Goal: Communication & Community: Answer question/provide support

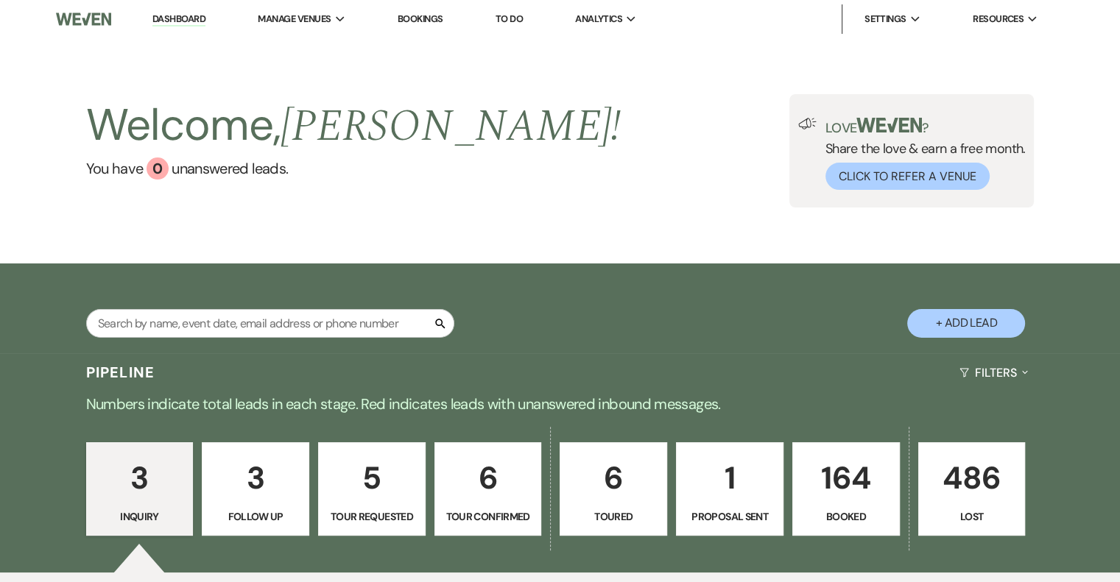
click at [487, 501] on p "6" at bounding box center [488, 478] width 88 height 49
select select "4"
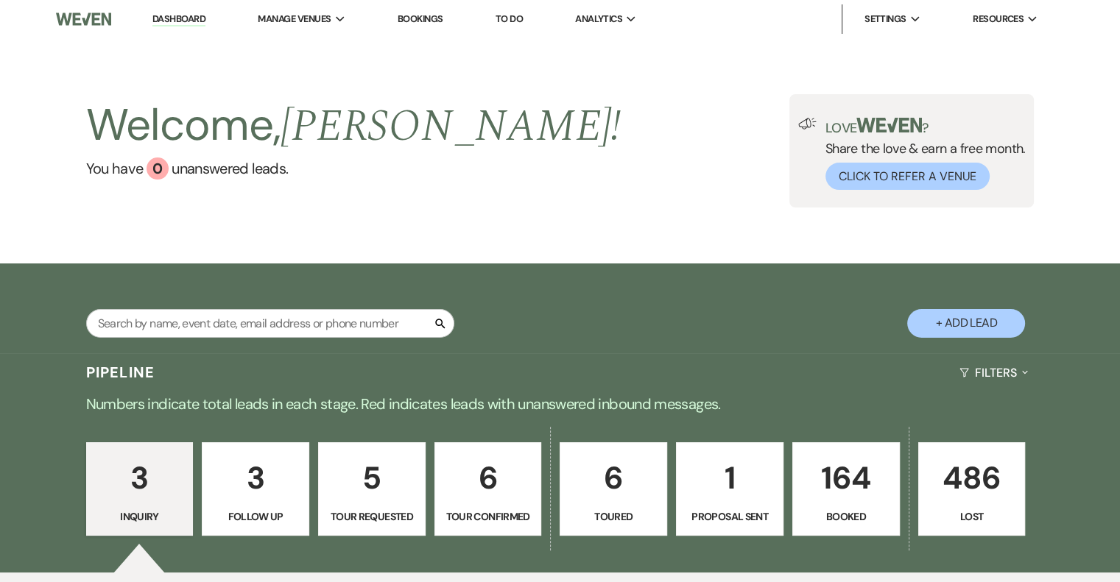
select select "4"
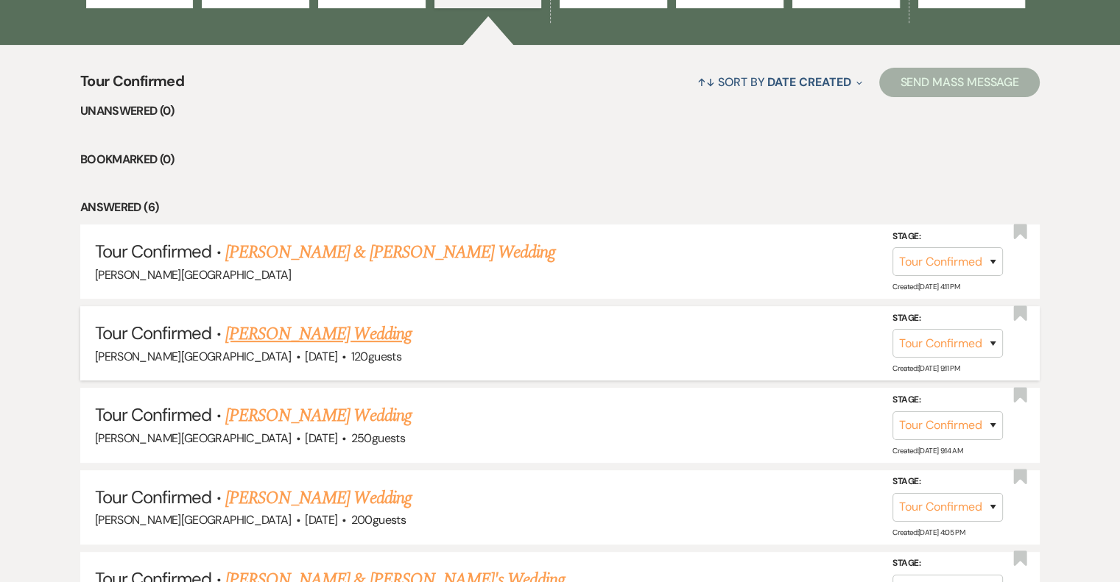
scroll to position [663, 0]
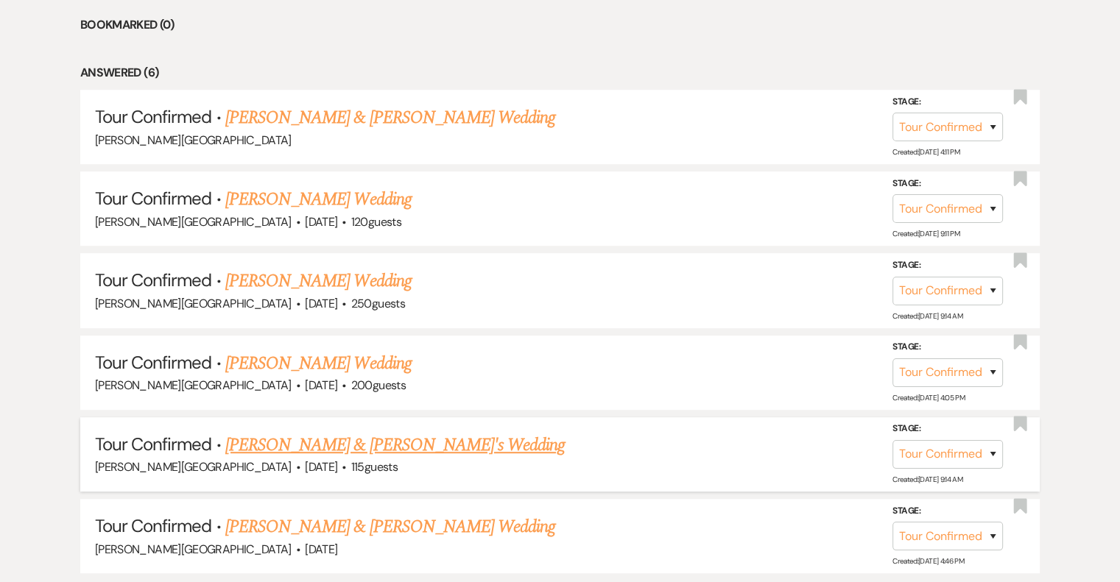
click at [344, 439] on link "[PERSON_NAME] & [PERSON_NAME]'s Wedding" at bounding box center [395, 445] width 340 height 27
select select "4"
select select "5"
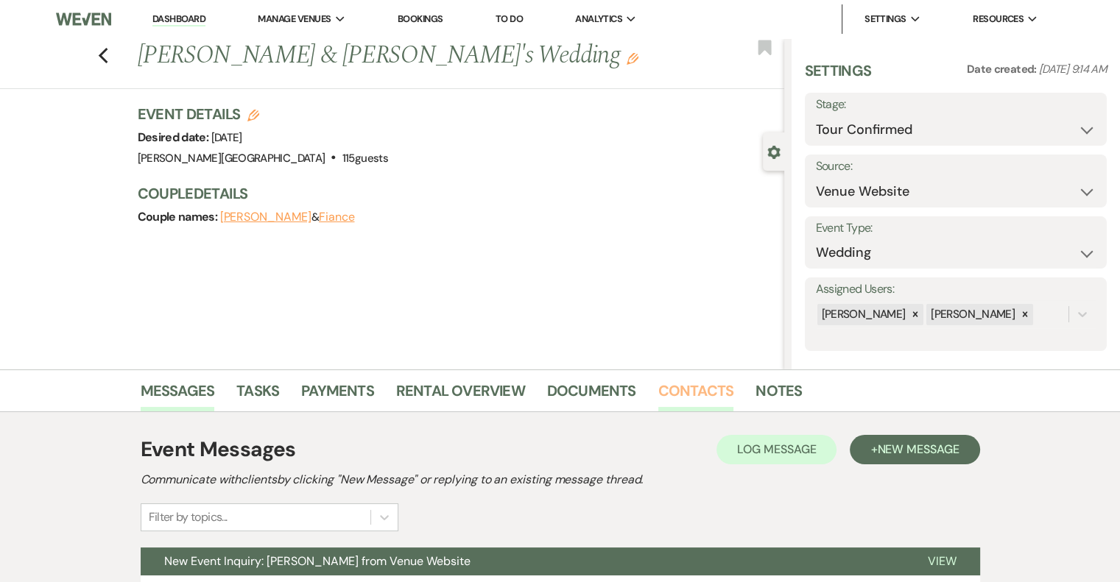
click at [700, 397] on link "Contacts" at bounding box center [696, 395] width 76 height 32
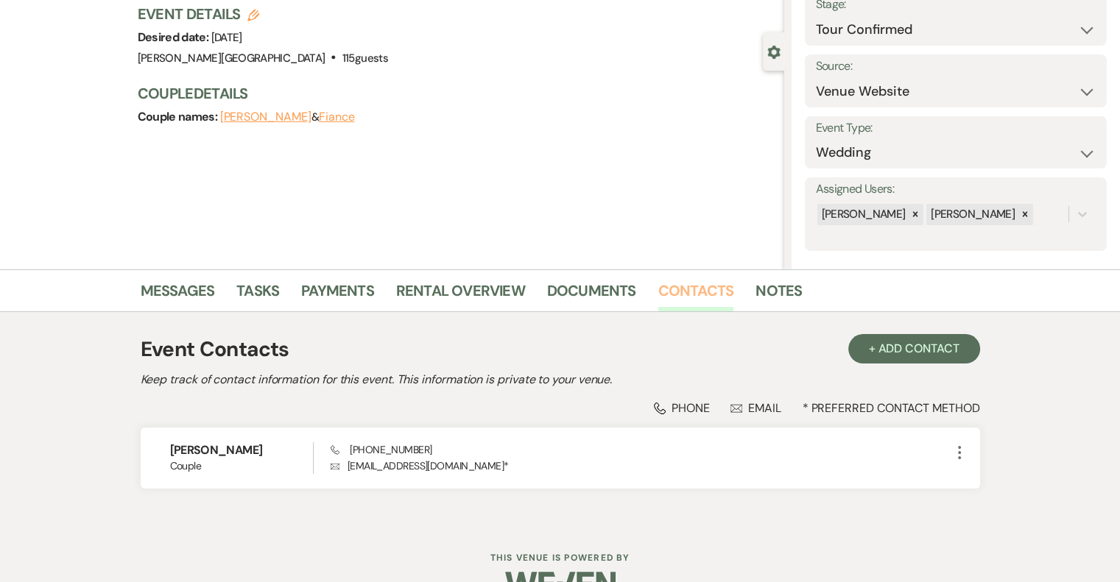
scroll to position [136, 0]
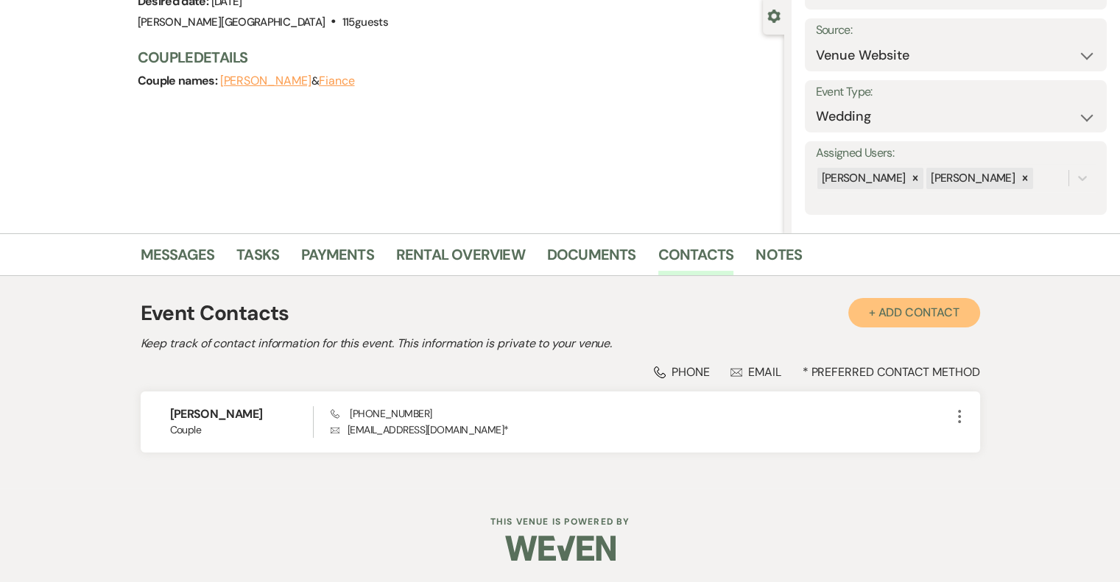
click at [912, 312] on button "+ Add Contact" at bounding box center [914, 312] width 132 height 29
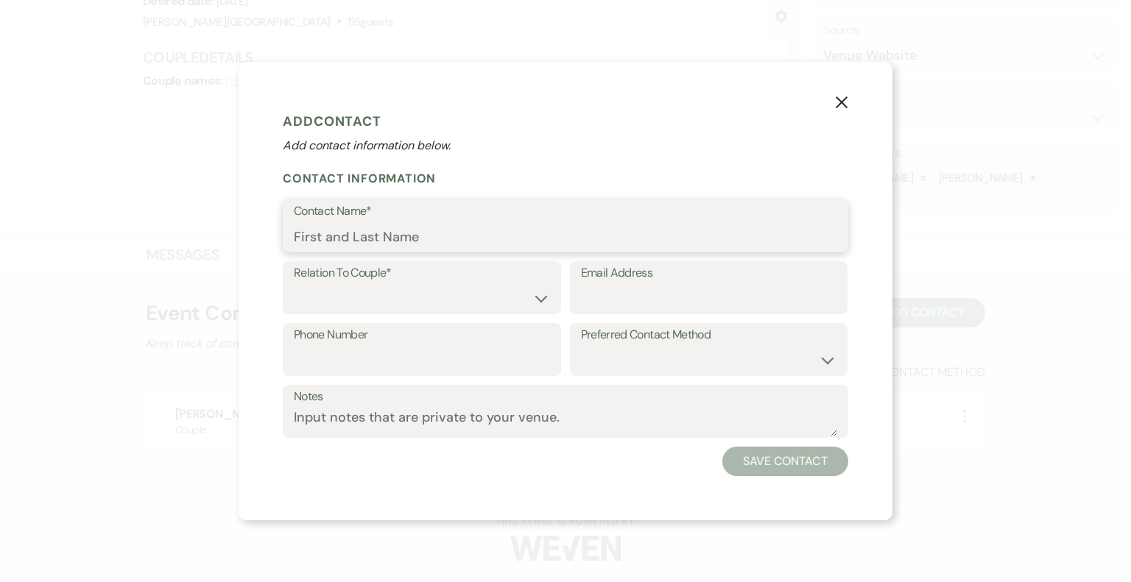
click at [434, 248] on input "Contact Name*" at bounding box center [565, 236] width 543 height 29
type input "[PERSON_NAME]"
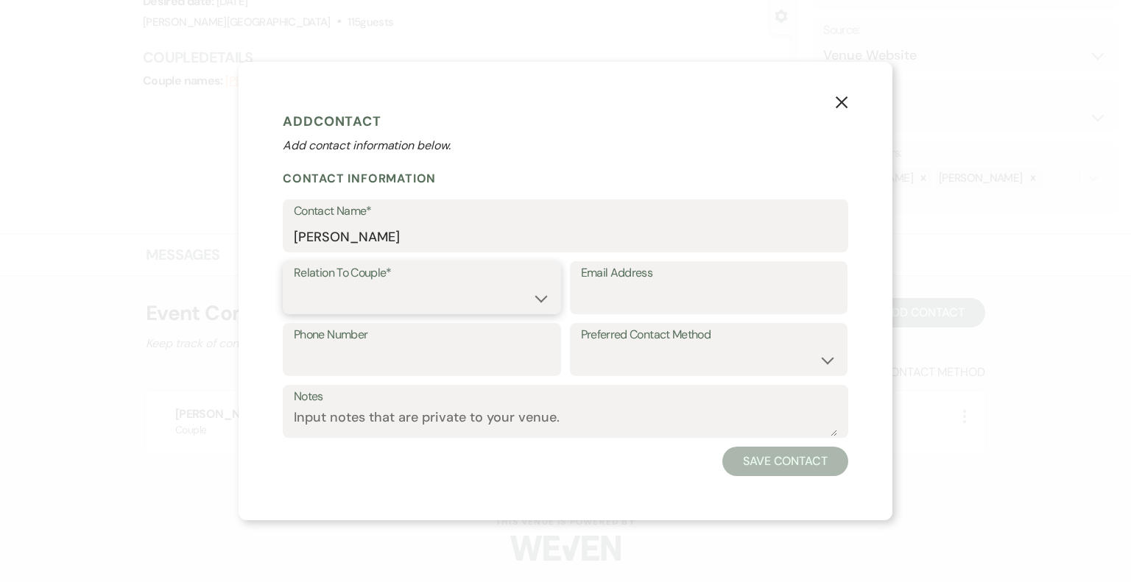
click at [431, 302] on select "Couple Planner Parent of Couple Family Member Friend Other" at bounding box center [422, 298] width 256 height 29
select select "1"
click at [294, 284] on select "Couple Planner Parent of Couple Family Member Friend Other" at bounding box center [422, 298] width 256 height 29
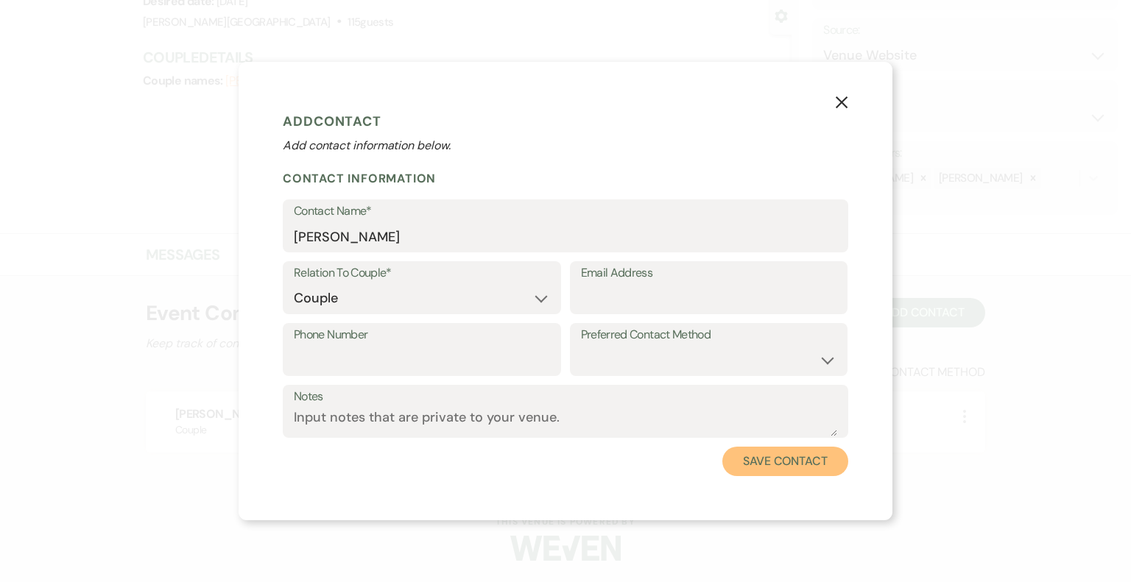
click at [816, 467] on button "Save Contact" at bounding box center [785, 461] width 126 height 29
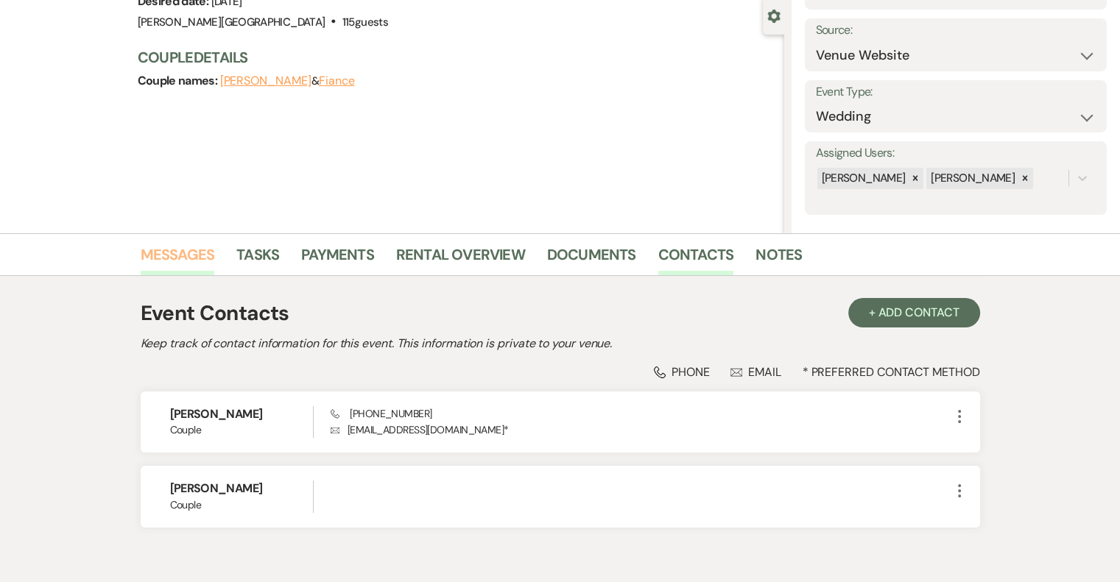
click at [190, 253] on link "Messages" at bounding box center [178, 259] width 74 height 32
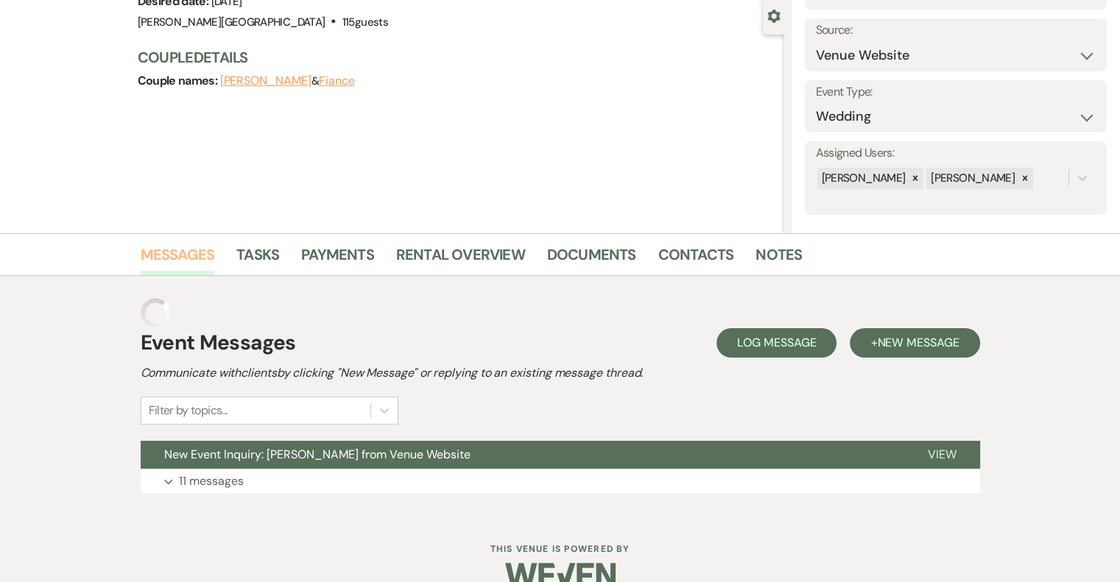
scroll to position [134, 0]
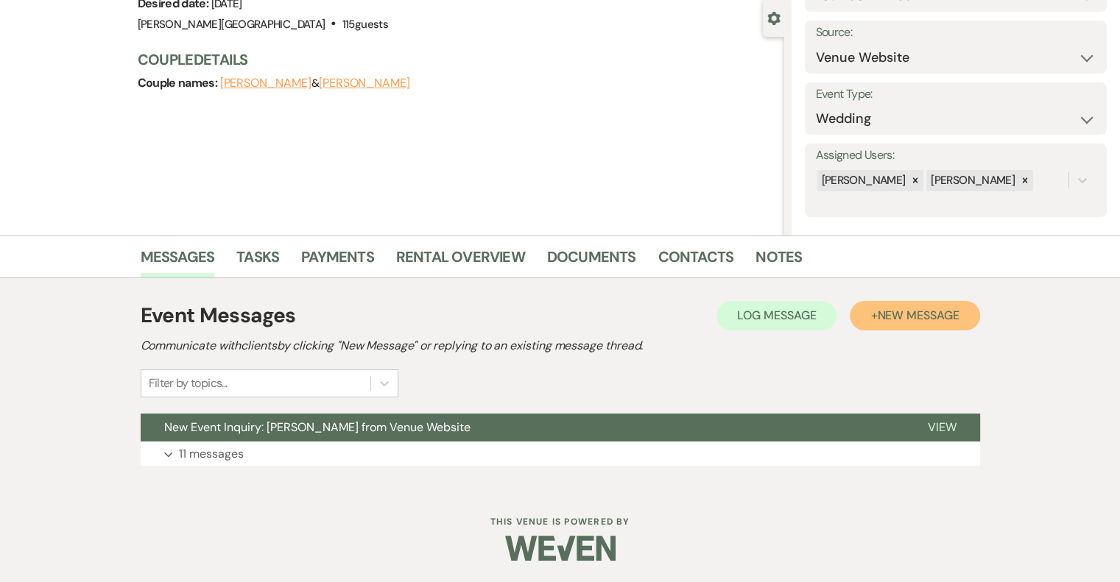
click at [925, 313] on span "New Message" at bounding box center [918, 315] width 82 height 15
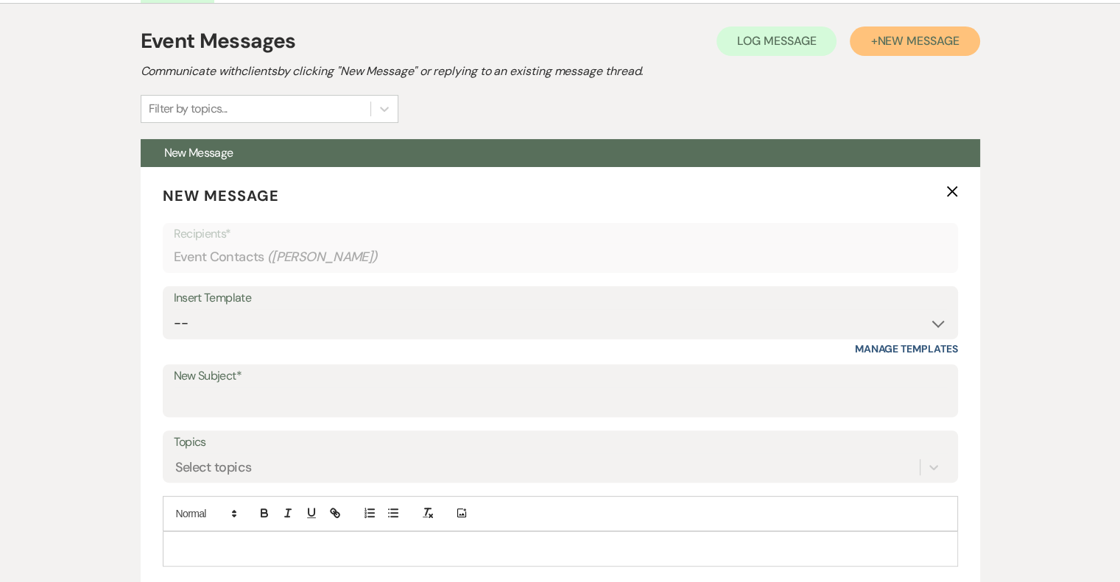
scroll to position [428, 0]
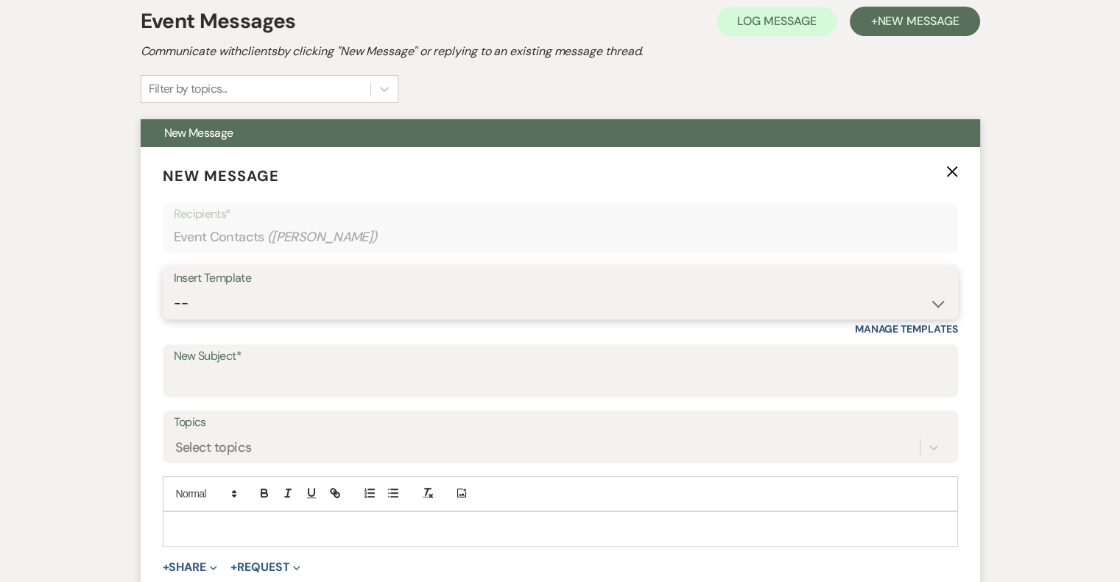
click at [277, 303] on select "-- Weven Planning Portal Introduction (Booked Events) Initial Inquiry Response …" at bounding box center [560, 303] width 773 height 29
select select "5821"
click at [174, 289] on select "-- Weven Planning Portal Introduction (Booked Events) Initial Inquiry Response …" at bounding box center [560, 303] width 773 height 29
type input "Thank You for Touring!"
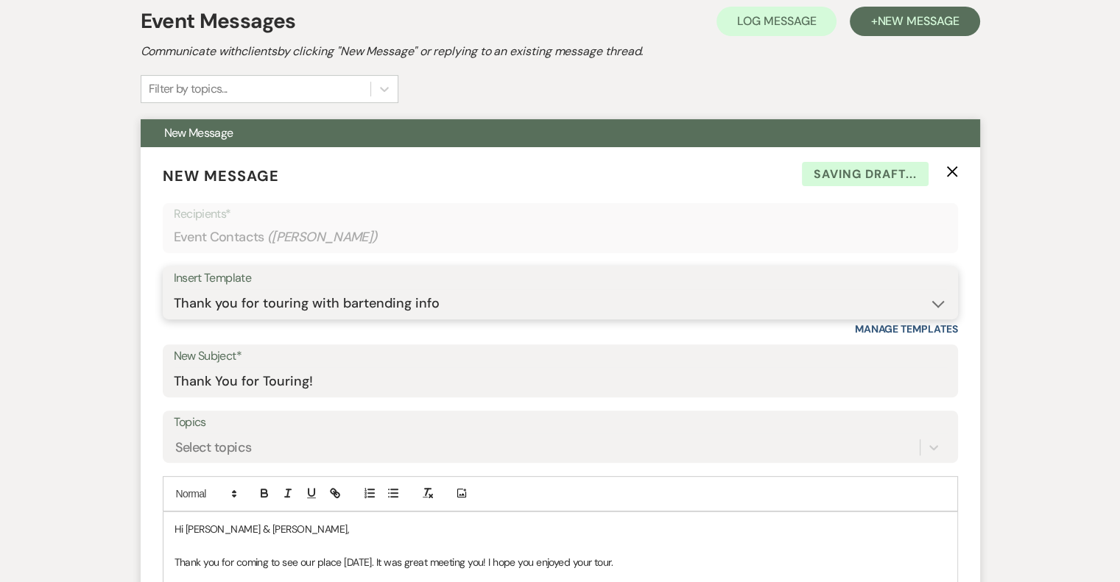
scroll to position [649, 0]
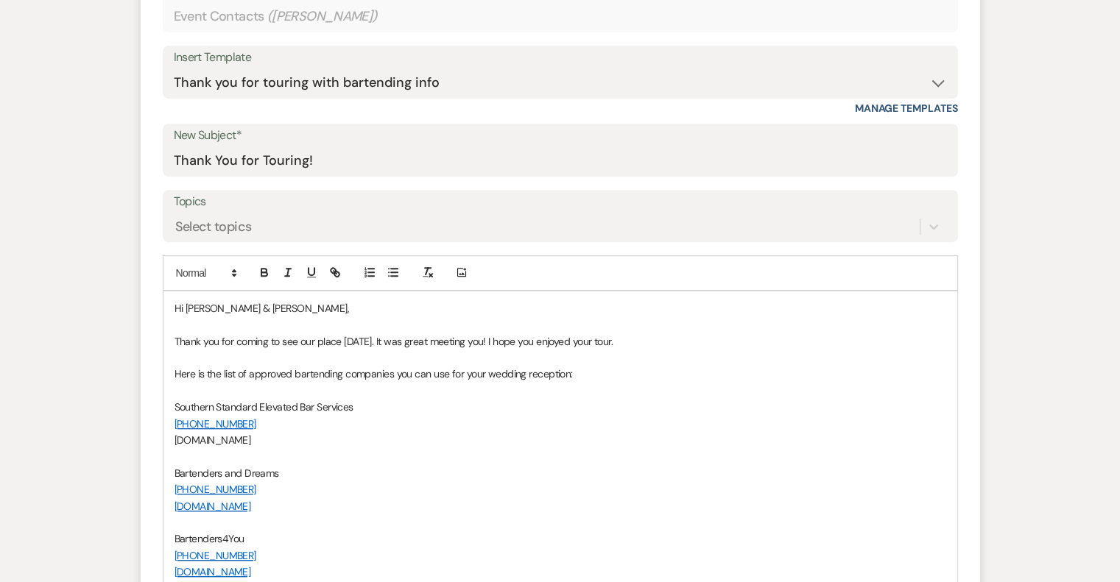
click at [243, 308] on span "Hi [PERSON_NAME] & [PERSON_NAME]," at bounding box center [261, 308] width 175 height 13
click at [477, 341] on span "Thank you for coming to see our place [DATE]. It was great meeting you! I hope …" at bounding box center [393, 341] width 438 height 13
click at [654, 341] on span "Thank you for coming to see our place [DATE]. It was great meeting you and [PER…" at bounding box center [441, 341] width 535 height 13
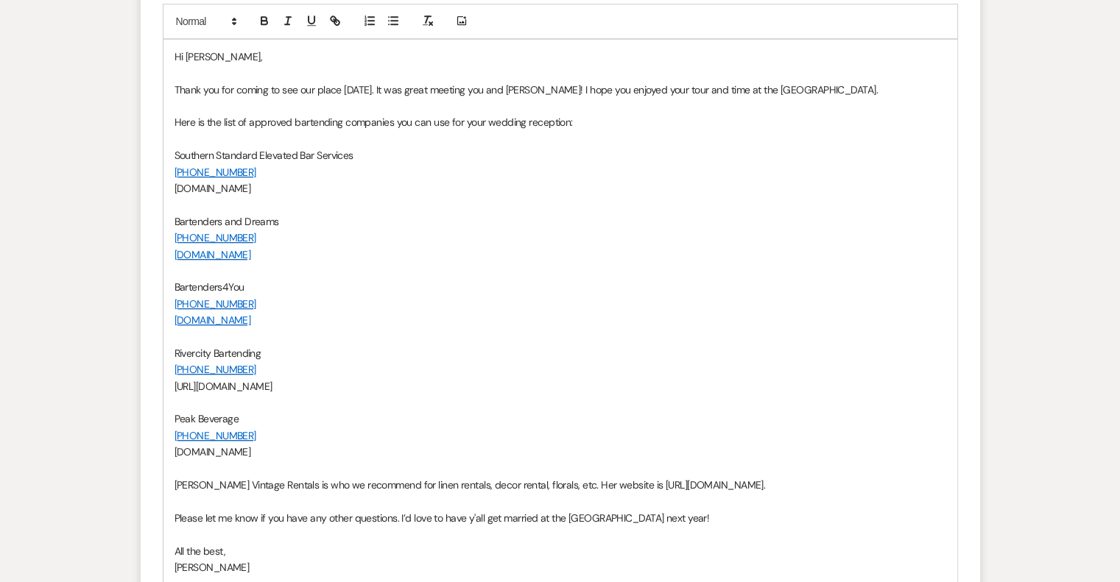
scroll to position [944, 0]
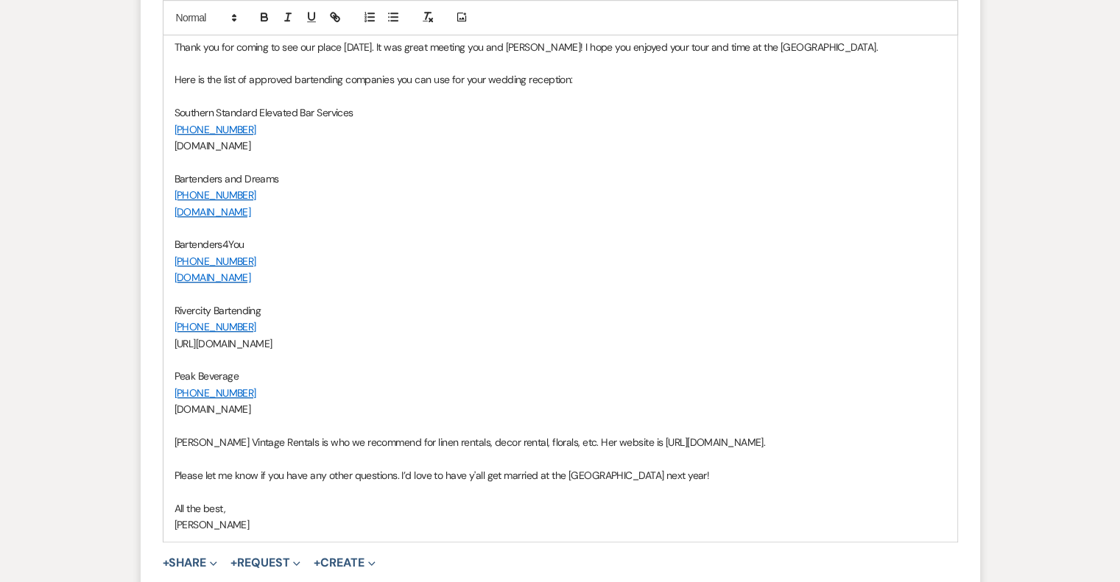
click at [821, 440] on p "[PERSON_NAME] Vintage Rentals is who we recommend for linen rentals, decor rent…" at bounding box center [560, 442] width 772 height 16
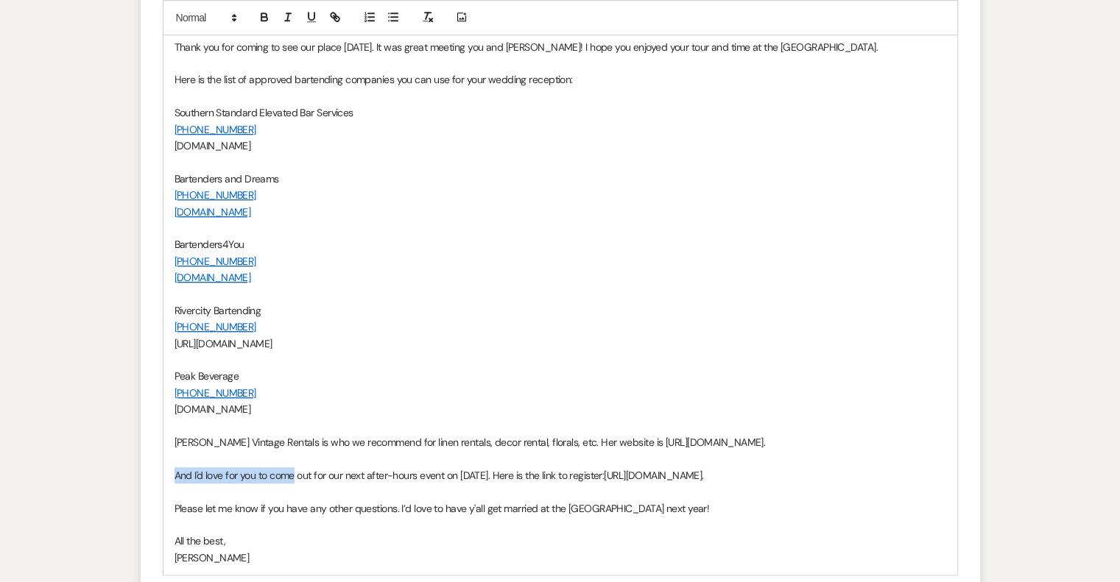
drag, startPoint x: 296, startPoint y: 476, endPoint x: 174, endPoint y: 474, distance: 122.2
click at [174, 474] on span "And I'd love for you to come out for our next after-hours event on [DATE]. Here…" at bounding box center [389, 475] width 430 height 13
click at [620, 493] on p at bounding box center [560, 492] width 772 height 16
click at [869, 480] on p "I hope y'all can make it out for our next after-hours event on [DATE]. Here is …" at bounding box center [560, 475] width 772 height 16
drag, startPoint x: 634, startPoint y: 508, endPoint x: 596, endPoint y: 504, distance: 38.5
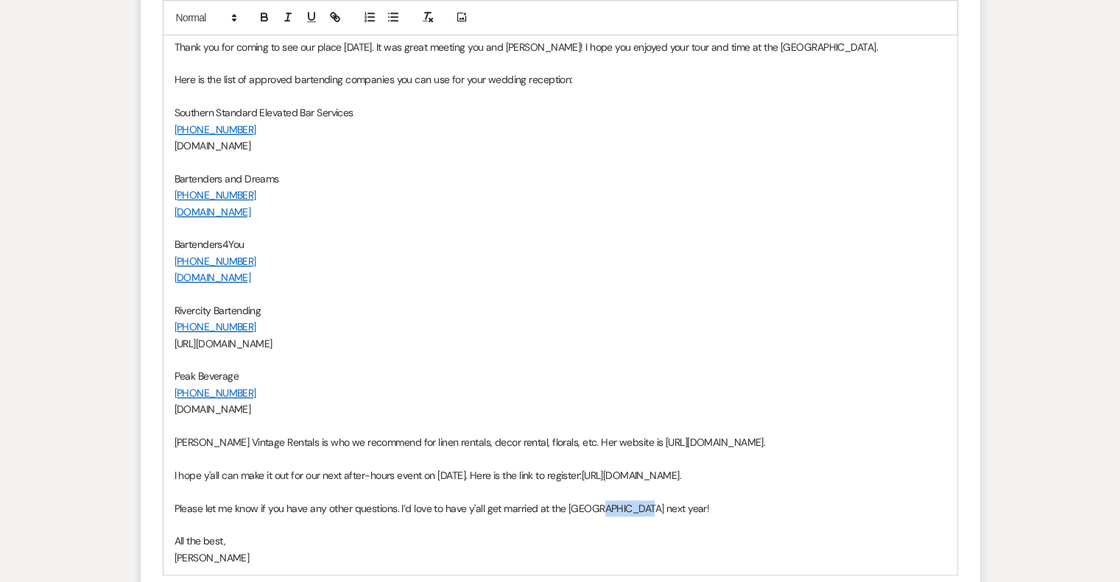
click at [596, 504] on span "Please let me know if you have any other questions. I’d love to have y'all get …" at bounding box center [441, 508] width 535 height 13
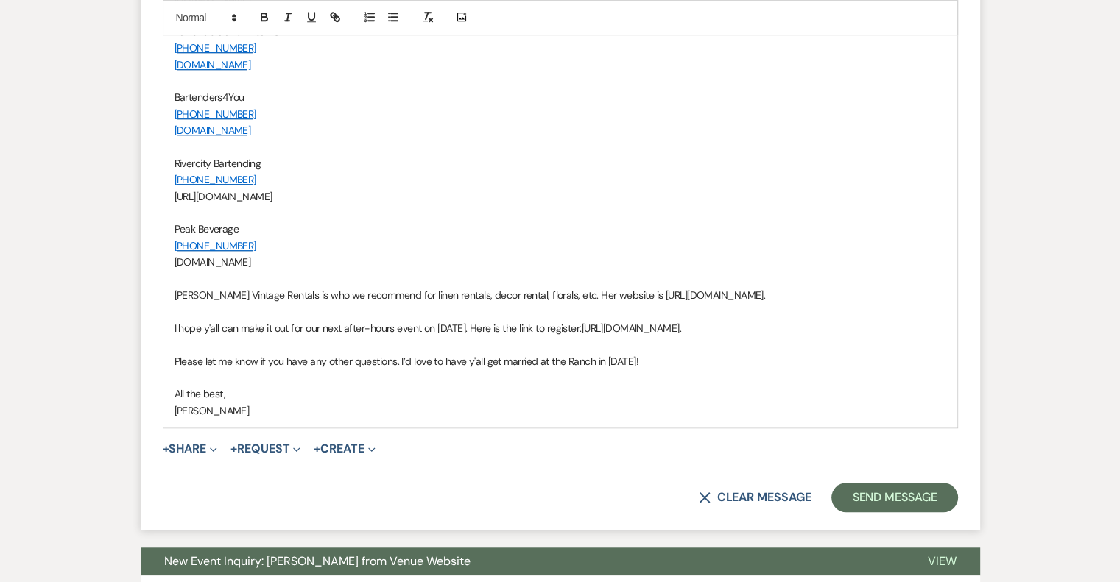
scroll to position [1225, 0]
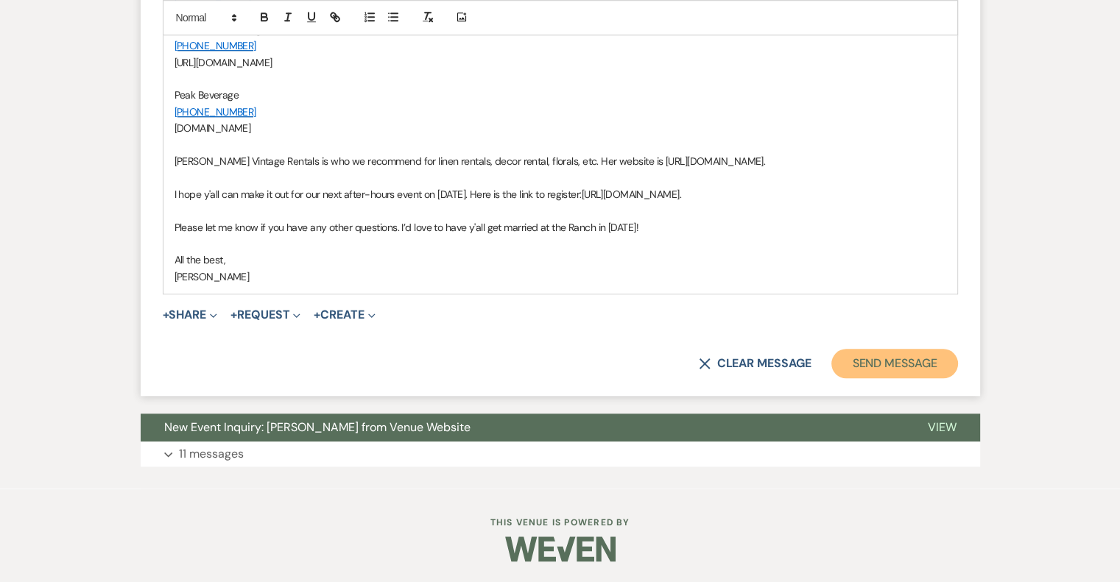
click at [881, 366] on button "Send Message" at bounding box center [894, 363] width 126 height 29
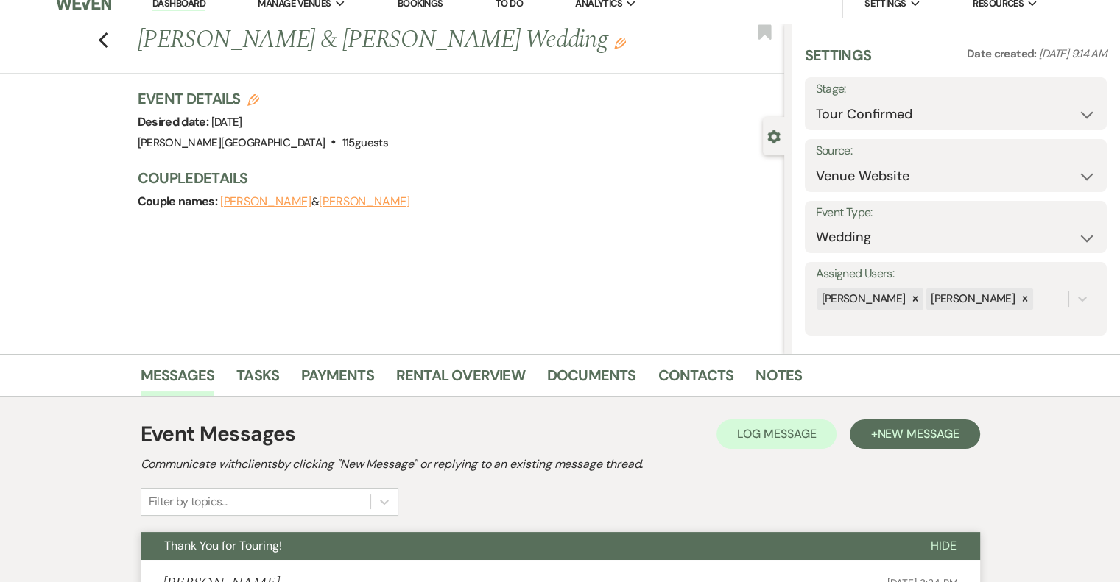
scroll to position [0, 0]
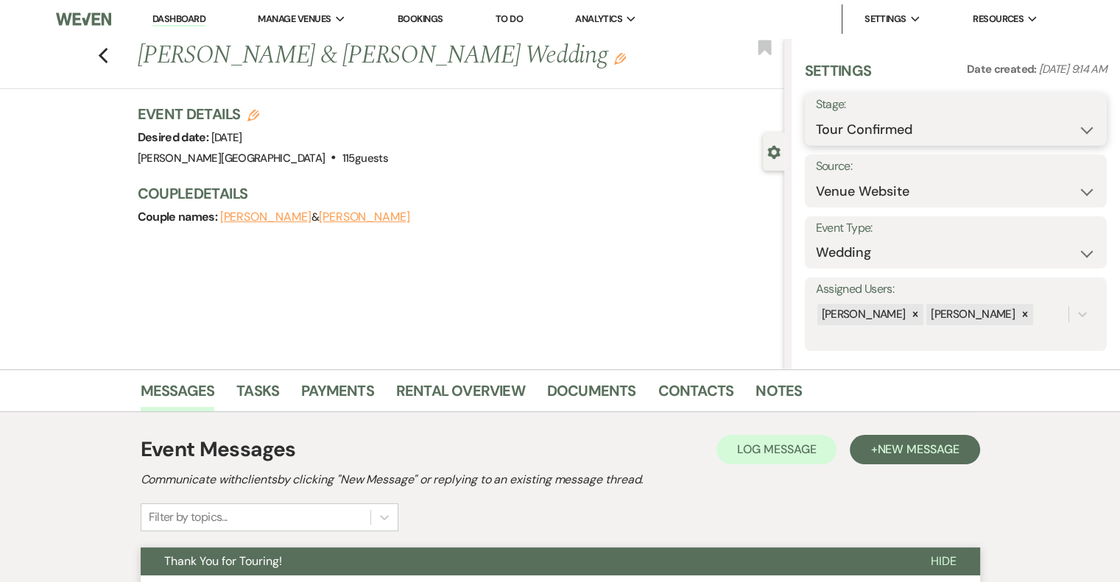
click at [919, 138] on select "Inquiry Follow Up Tour Requested Tour Confirmed Toured Proposal Sent Booked Lost" at bounding box center [956, 130] width 280 height 29
select select "5"
click at [816, 116] on select "Inquiry Follow Up Tour Requested Tour Confirmed Toured Proposal Sent Booked Lost" at bounding box center [956, 130] width 280 height 29
click at [1062, 119] on button "Save" at bounding box center [1075, 119] width 63 height 29
